Goal: Task Accomplishment & Management: Use online tool/utility

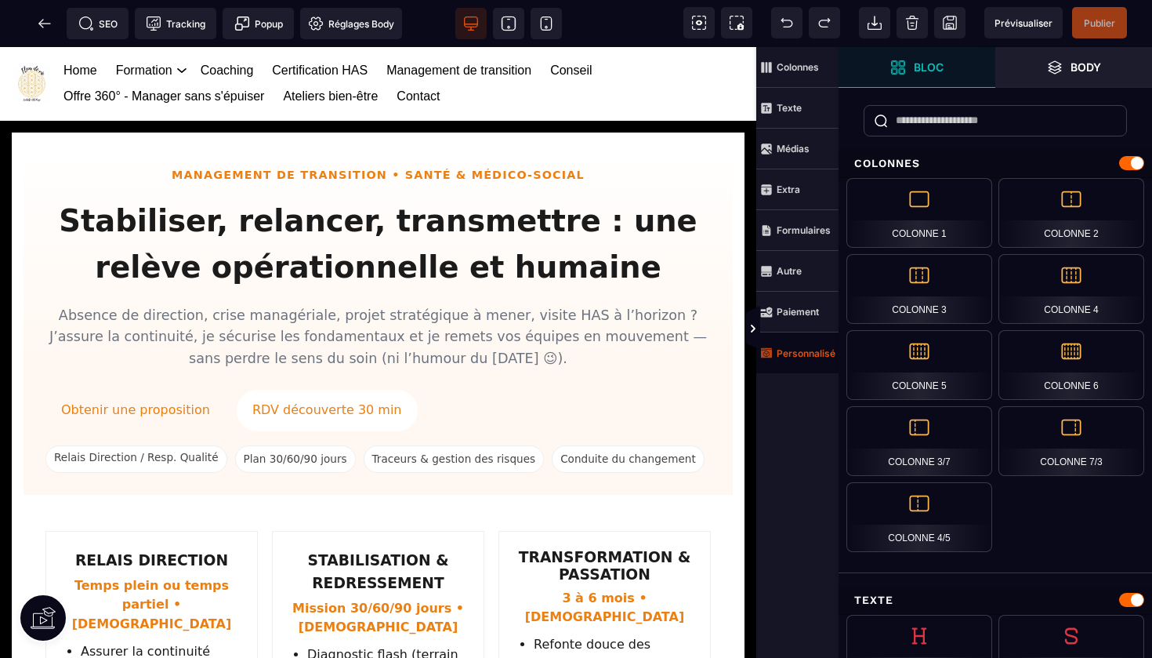
click at [802, 356] on strong "Personnalisé" at bounding box center [806, 353] width 59 height 12
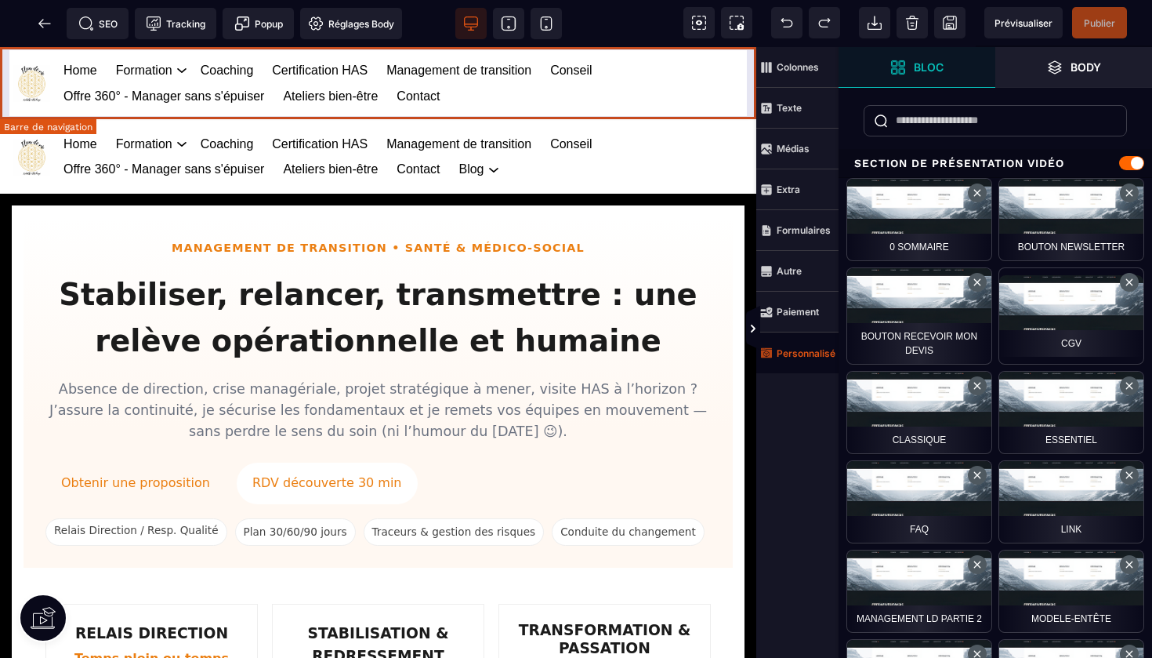
click at [748, 77] on div "Home Formation Management et leadership Gestion des risques en santé Management…" at bounding box center [378, 84] width 756 height 74
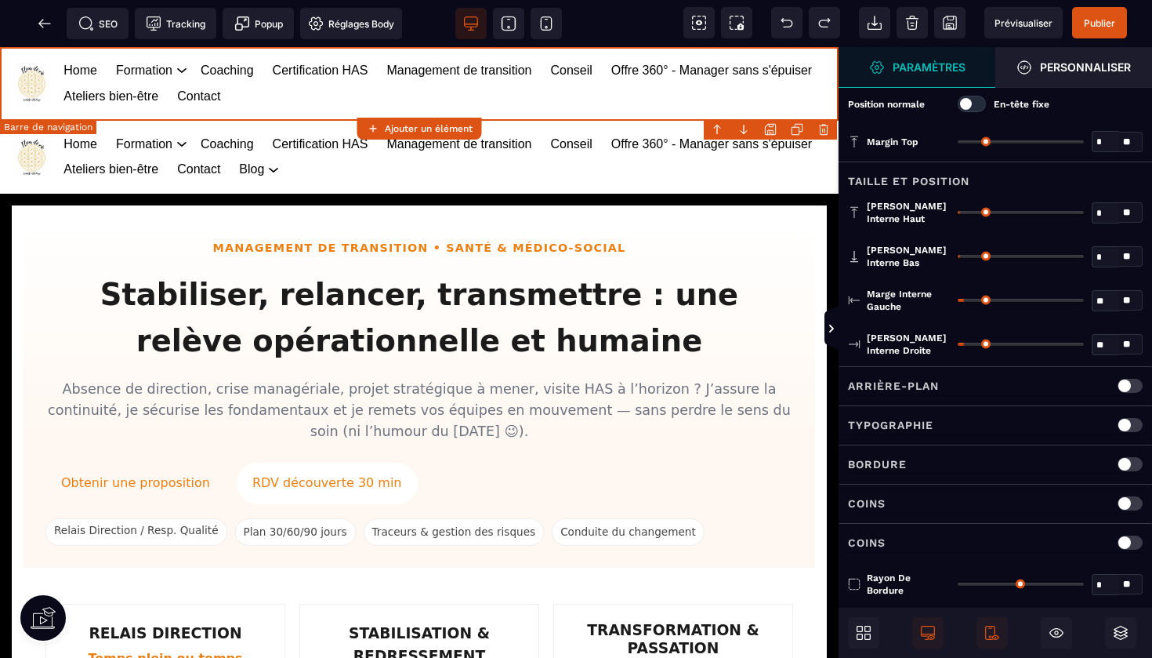
click at [824, 132] on body "B I U S A ******* Ajouter un élément" at bounding box center [576, 329] width 1152 height 658
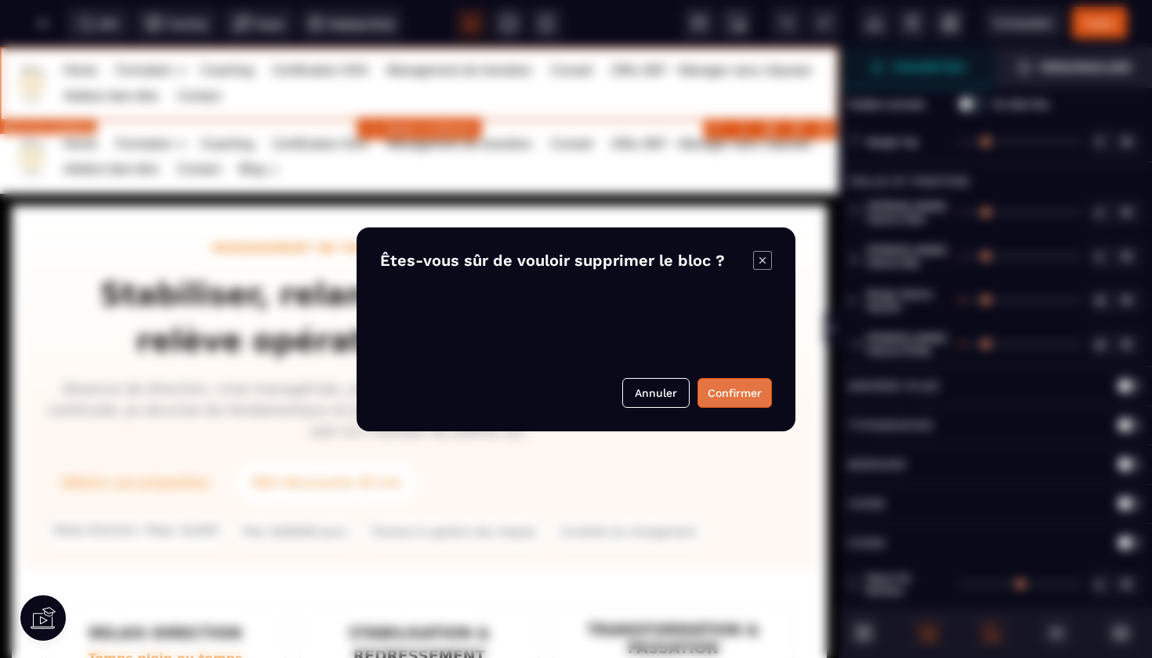
click at [721, 386] on button "Confirmer" at bounding box center [734, 393] width 74 height 30
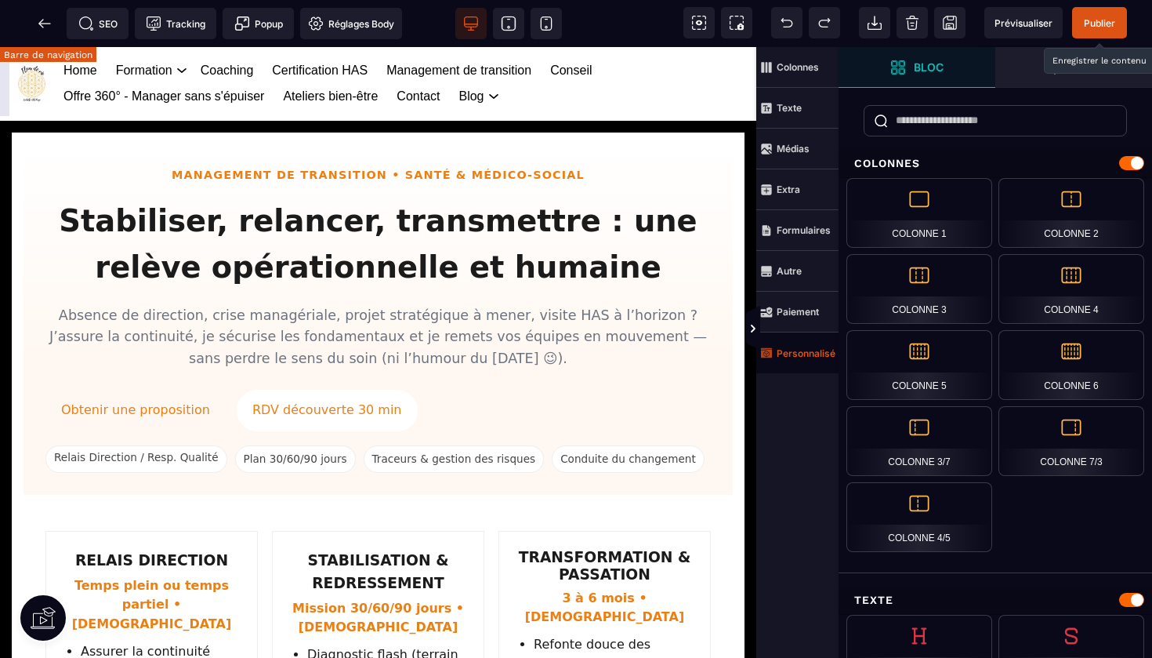
click at [1105, 17] on span "Publier" at bounding box center [1099, 23] width 31 height 12
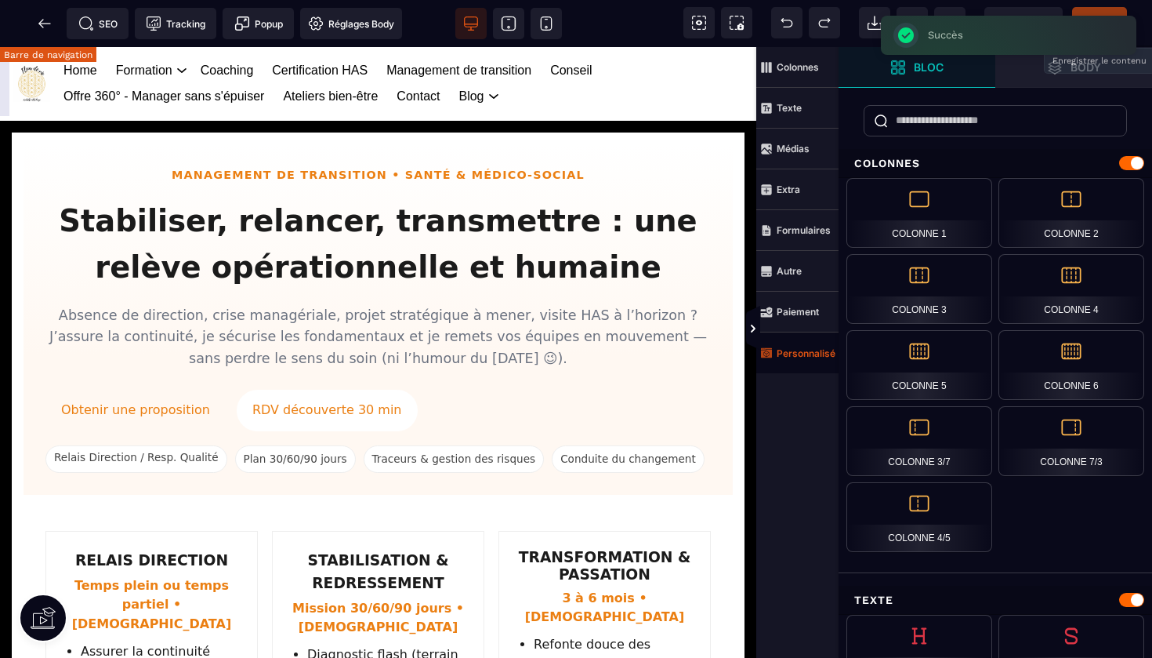
click at [42, 31] on icon at bounding box center [45, 24] width 16 height 16
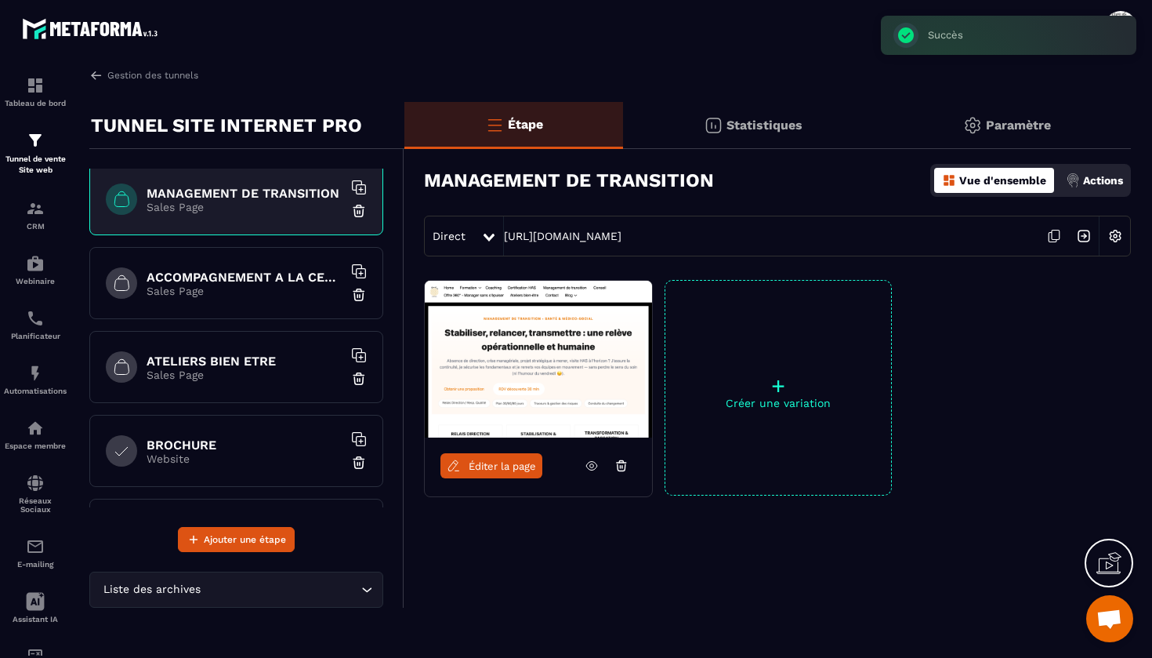
scroll to position [427, 0]
click at [263, 282] on p "Sales Page" at bounding box center [245, 288] width 196 height 13
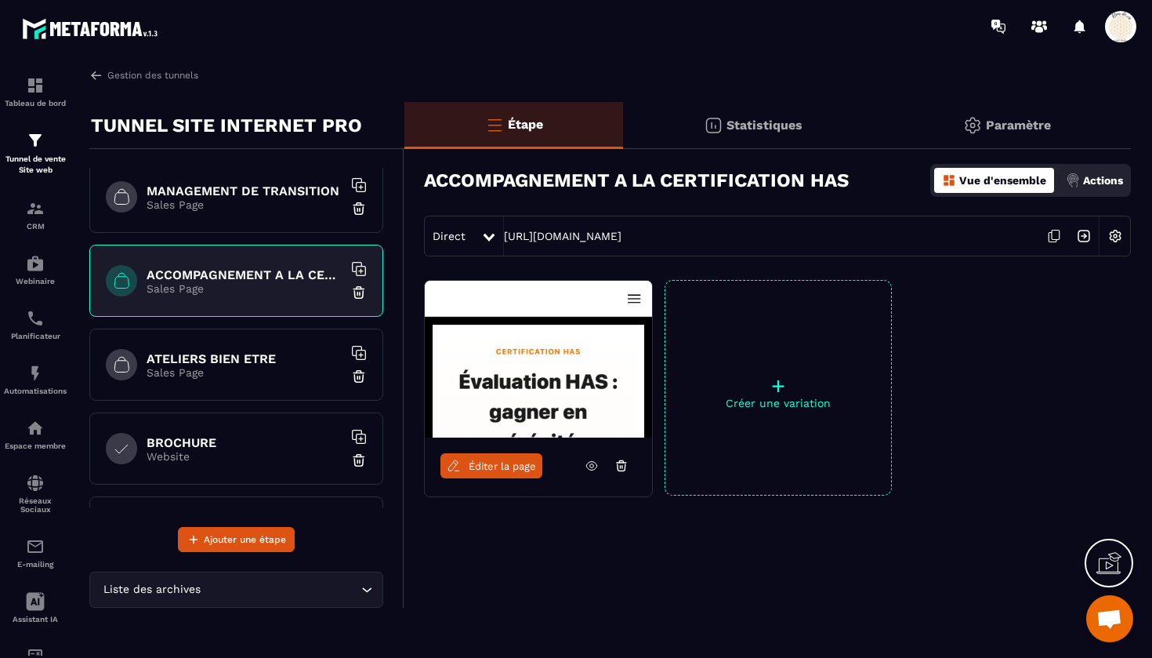
click at [488, 467] on span "Éditer la page" at bounding box center [502, 466] width 67 height 12
